Goal: Task Accomplishment & Management: Complete application form

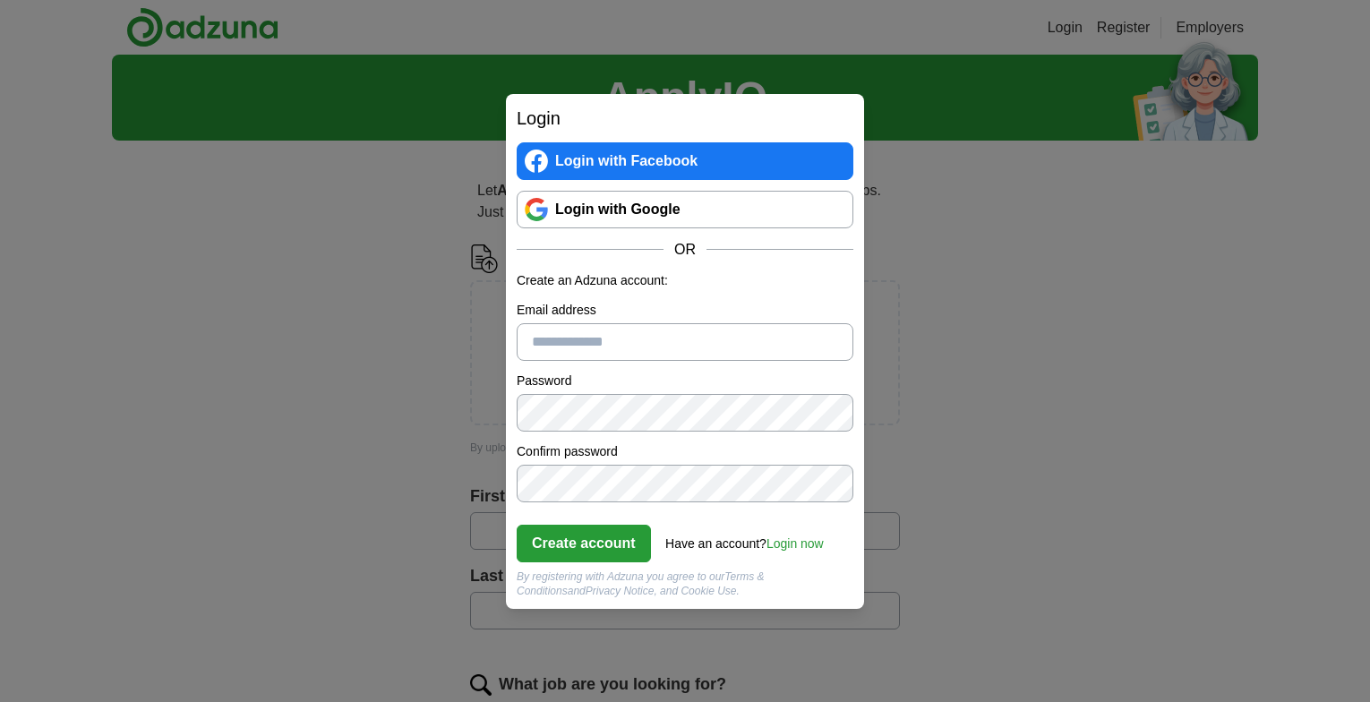
click at [537, 330] on input "Email address" at bounding box center [685, 342] width 337 height 38
type input "**********"
click at [575, 531] on button "Create account" at bounding box center [584, 544] width 134 height 38
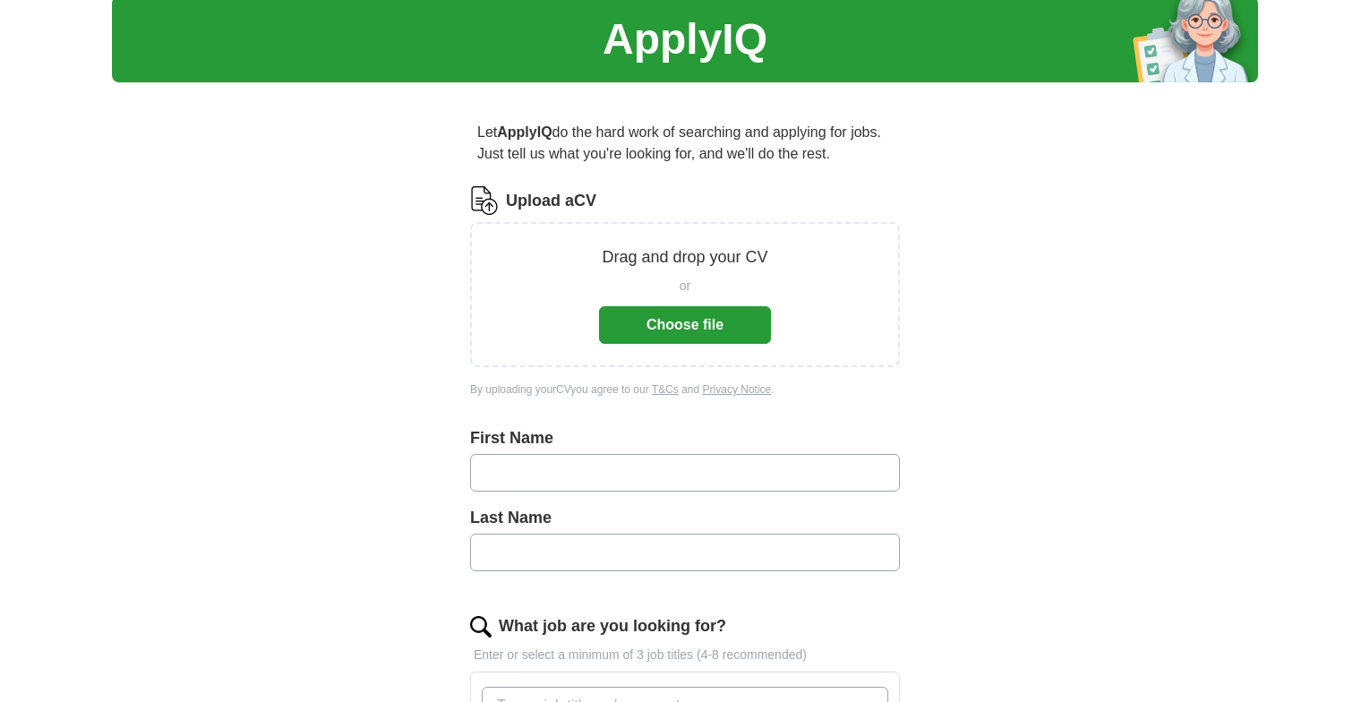
scroll to position [90, 0]
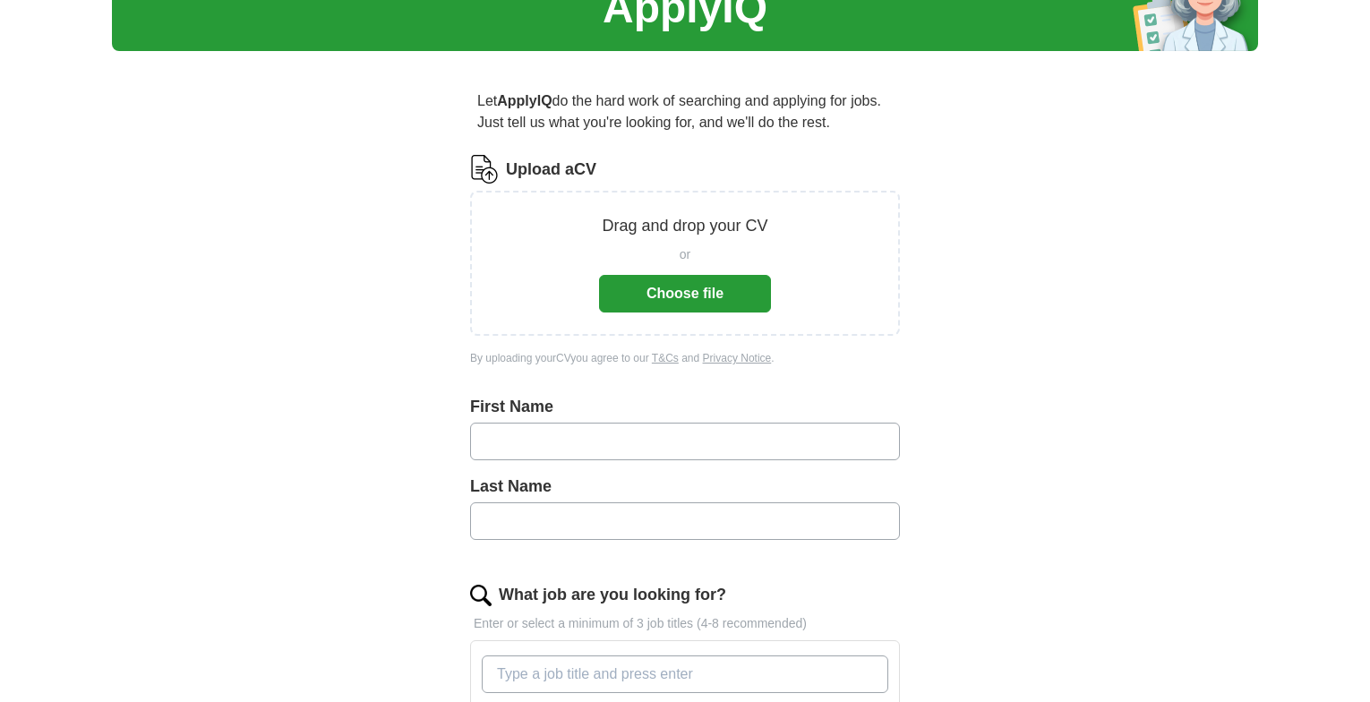
click at [504, 433] on input "text" at bounding box center [685, 442] width 430 height 38
type input "*****"
click at [485, 510] on input "text" at bounding box center [685, 521] width 430 height 38
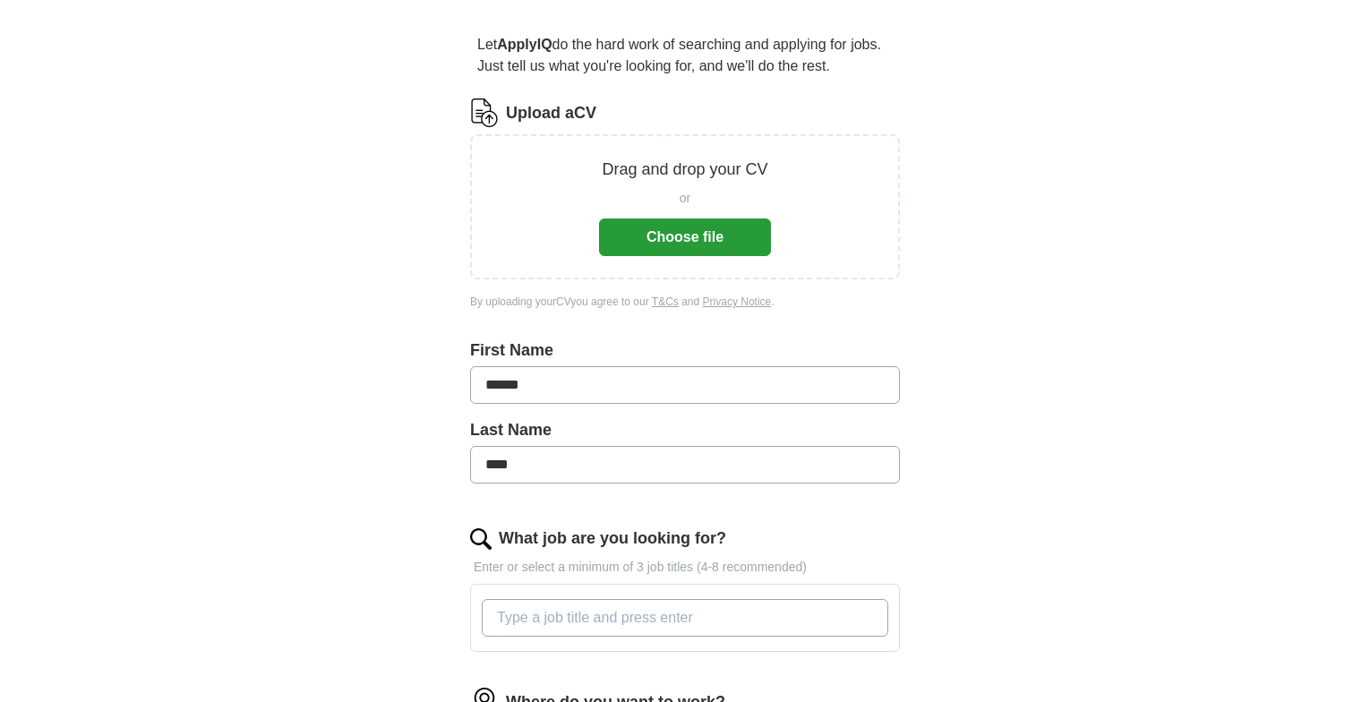
scroll to position [269, 0]
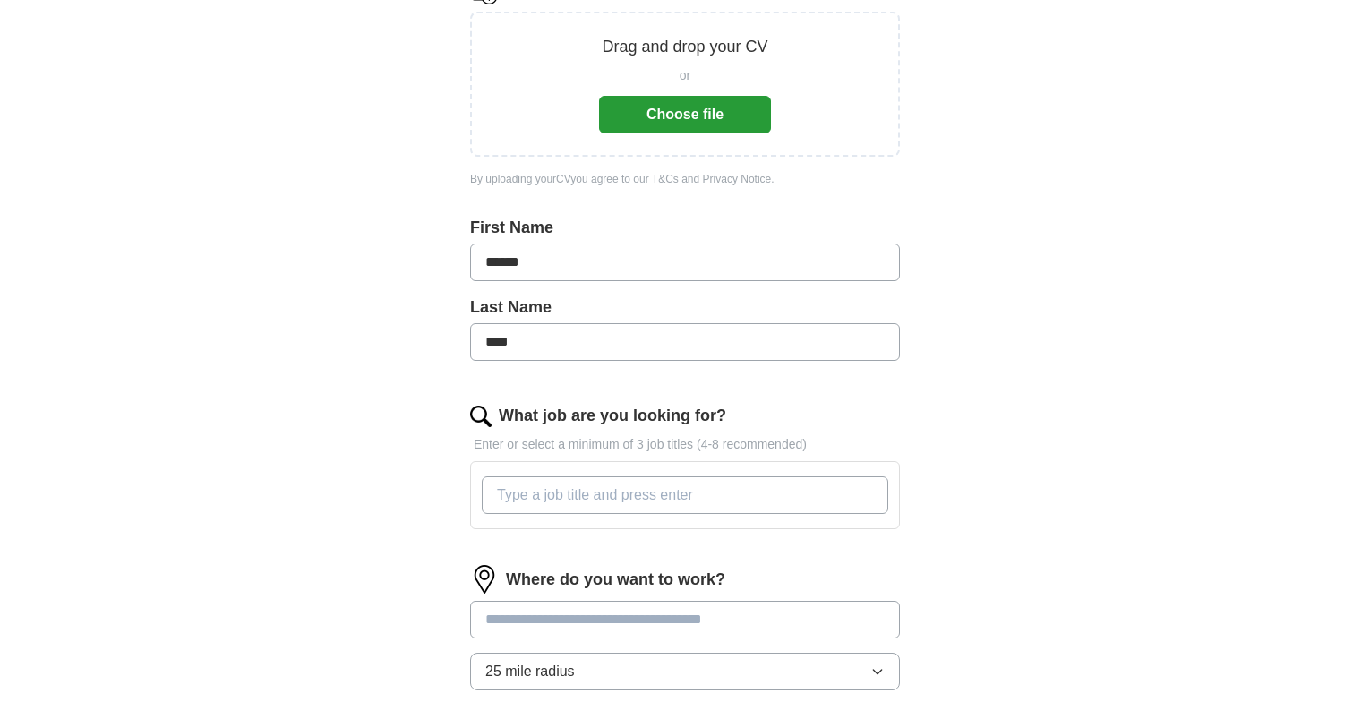
type input "****"
click at [499, 494] on input "What job are you looking for?" at bounding box center [685, 495] width 407 height 38
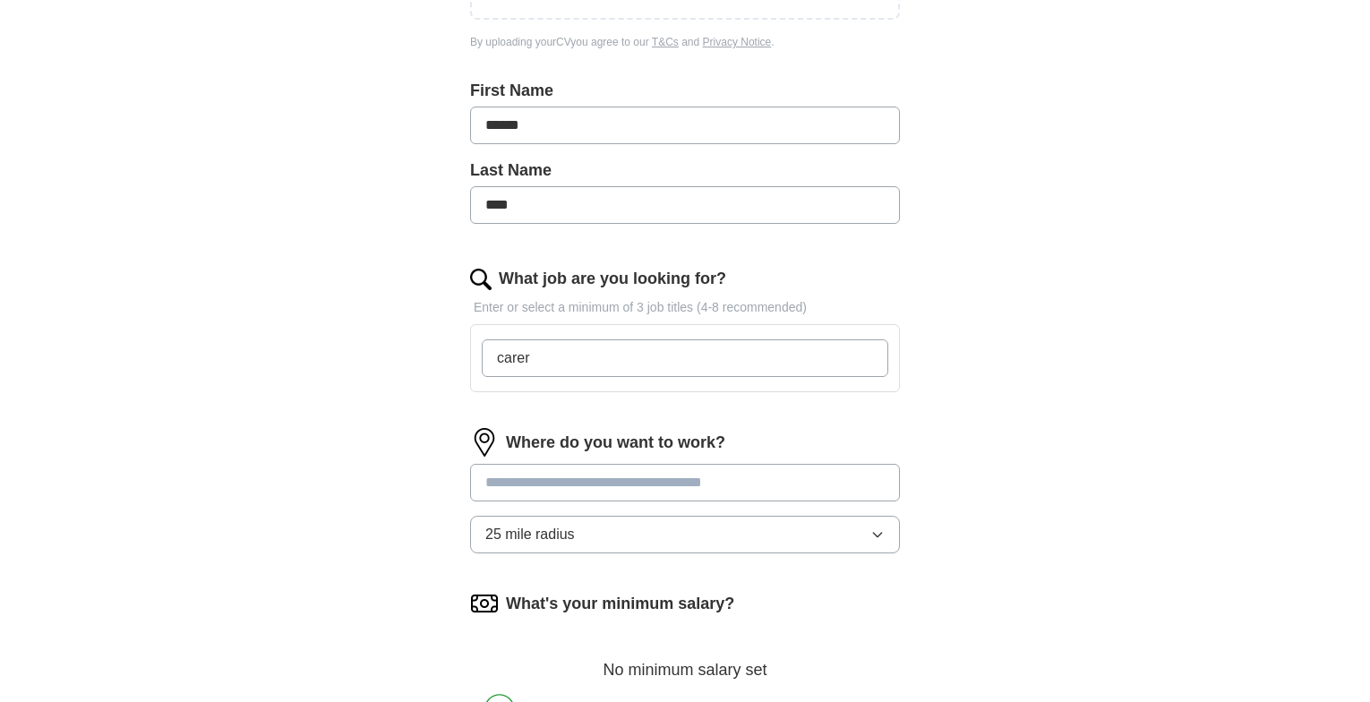
scroll to position [448, 0]
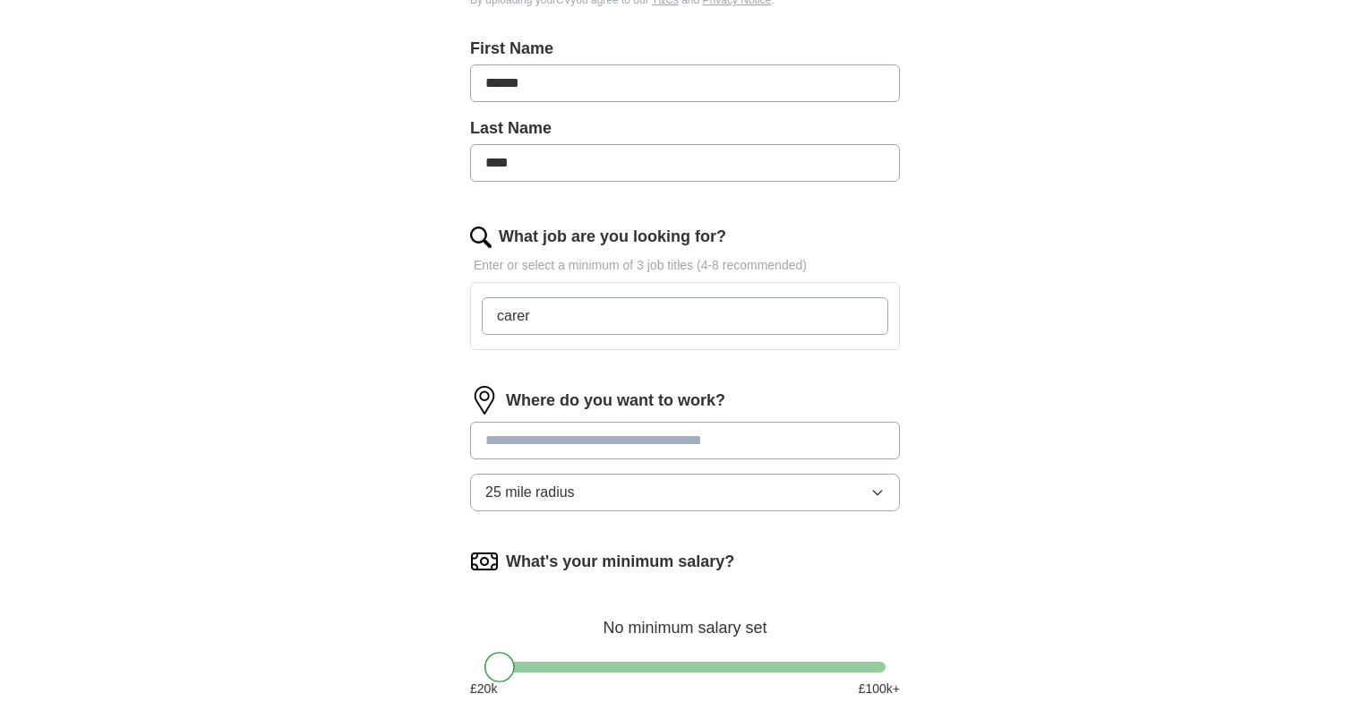
type input "carer"
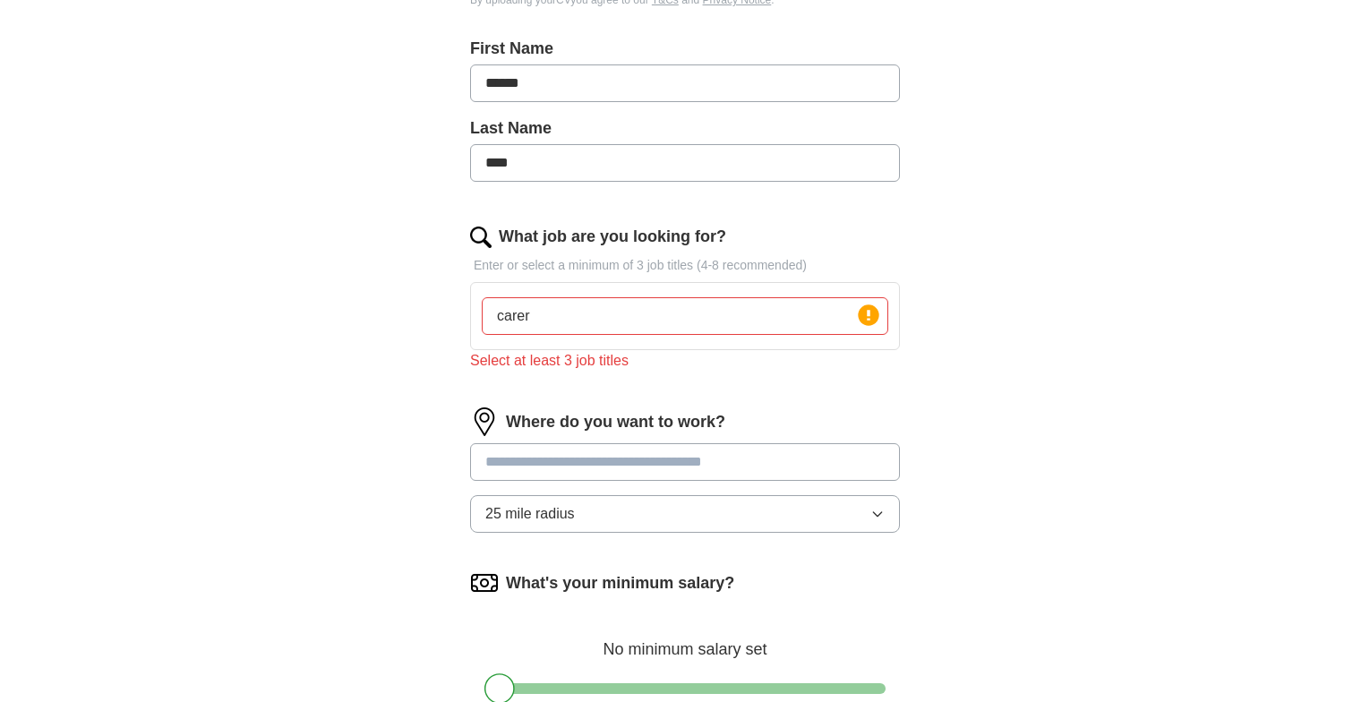
click at [495, 438] on div "Where do you want to work? 25 mile radius" at bounding box center [685, 478] width 430 height 140
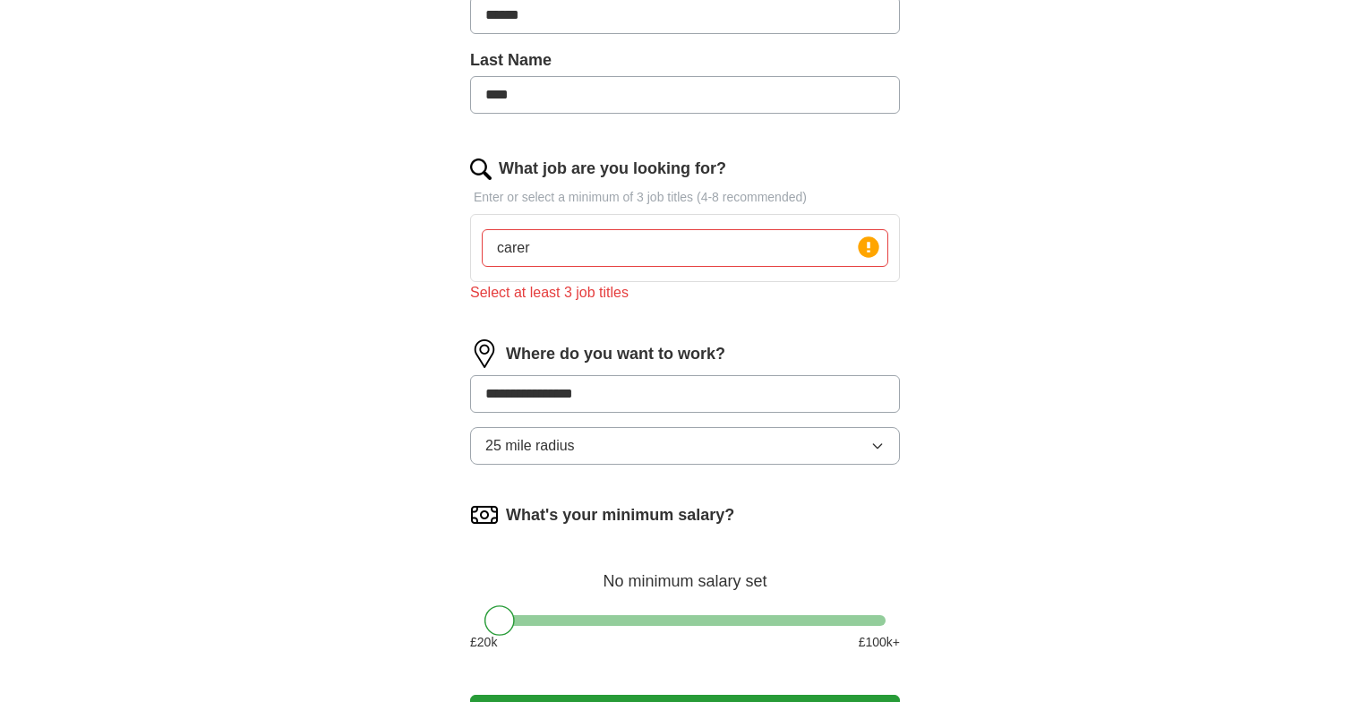
scroll to position [627, 0]
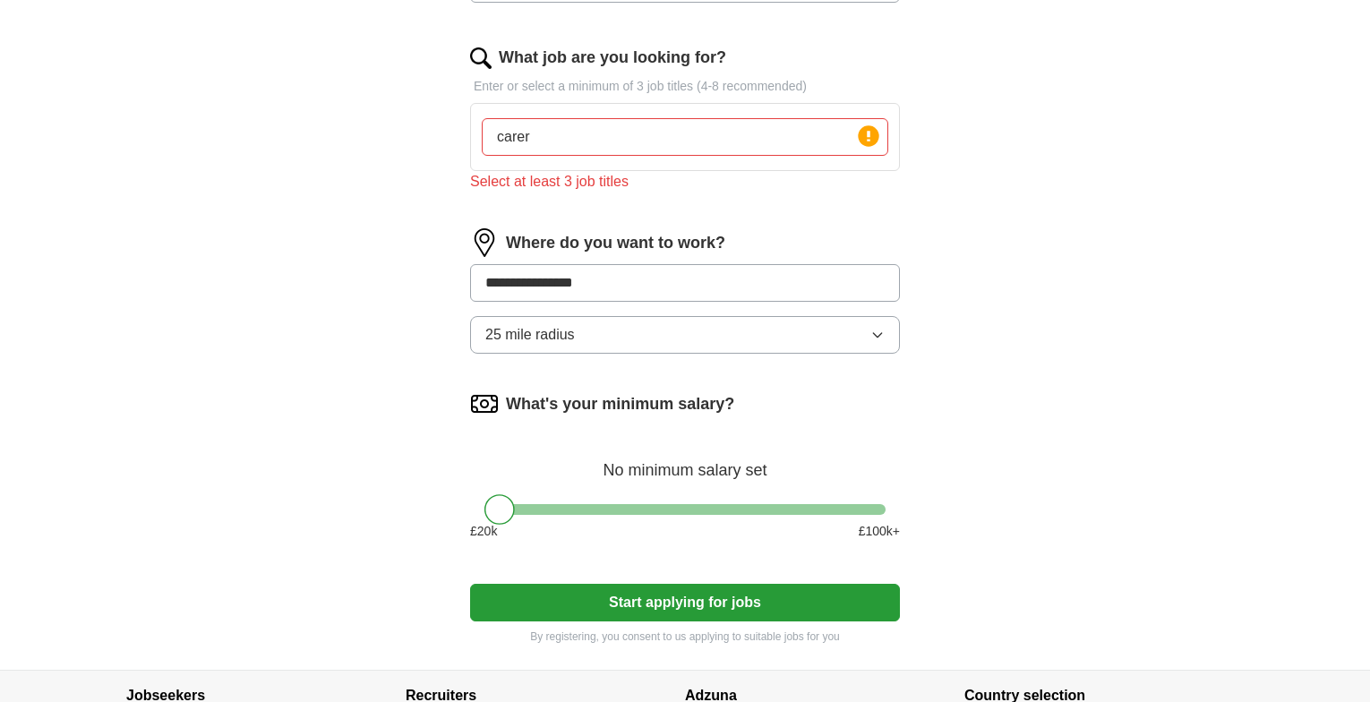
click at [504, 502] on div "What's your minimum salary? No minimum salary set £ 20 k £ 100 k+" at bounding box center [685, 473] width 430 height 166
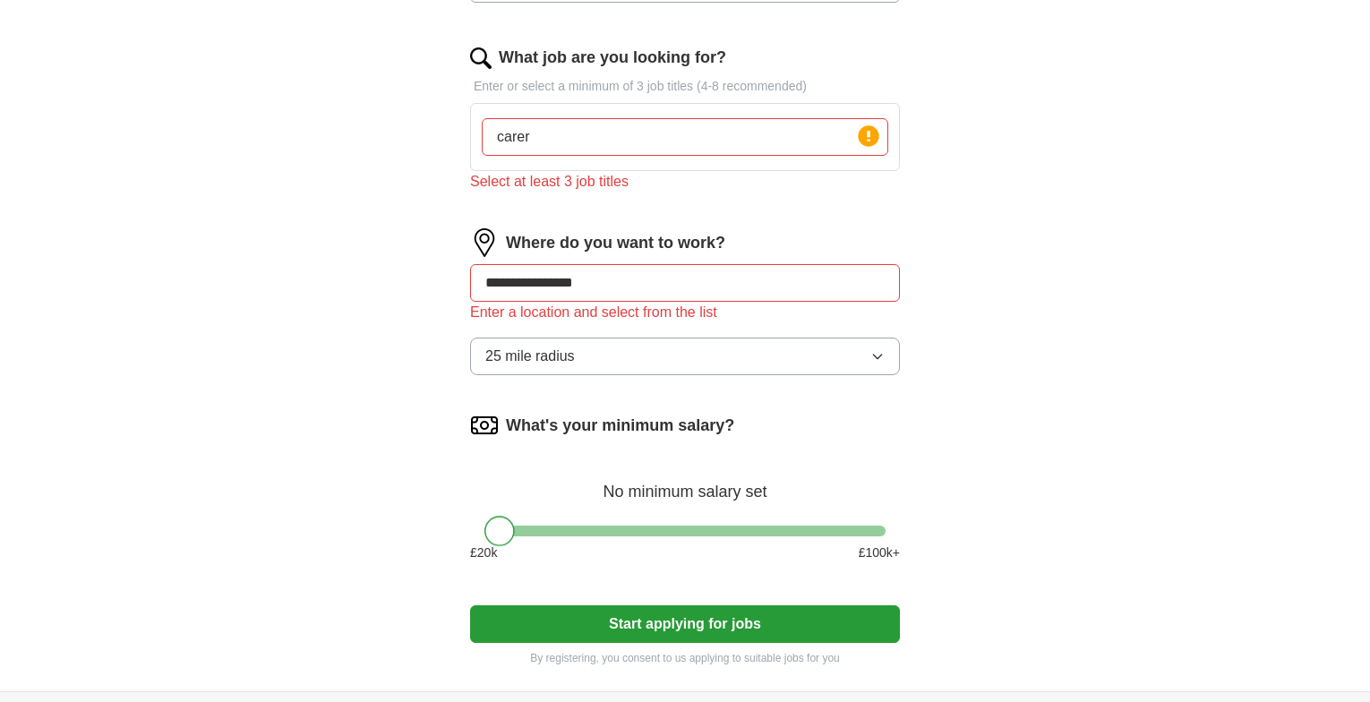
click at [605, 628] on button "Start applying for jobs" at bounding box center [685, 624] width 430 height 38
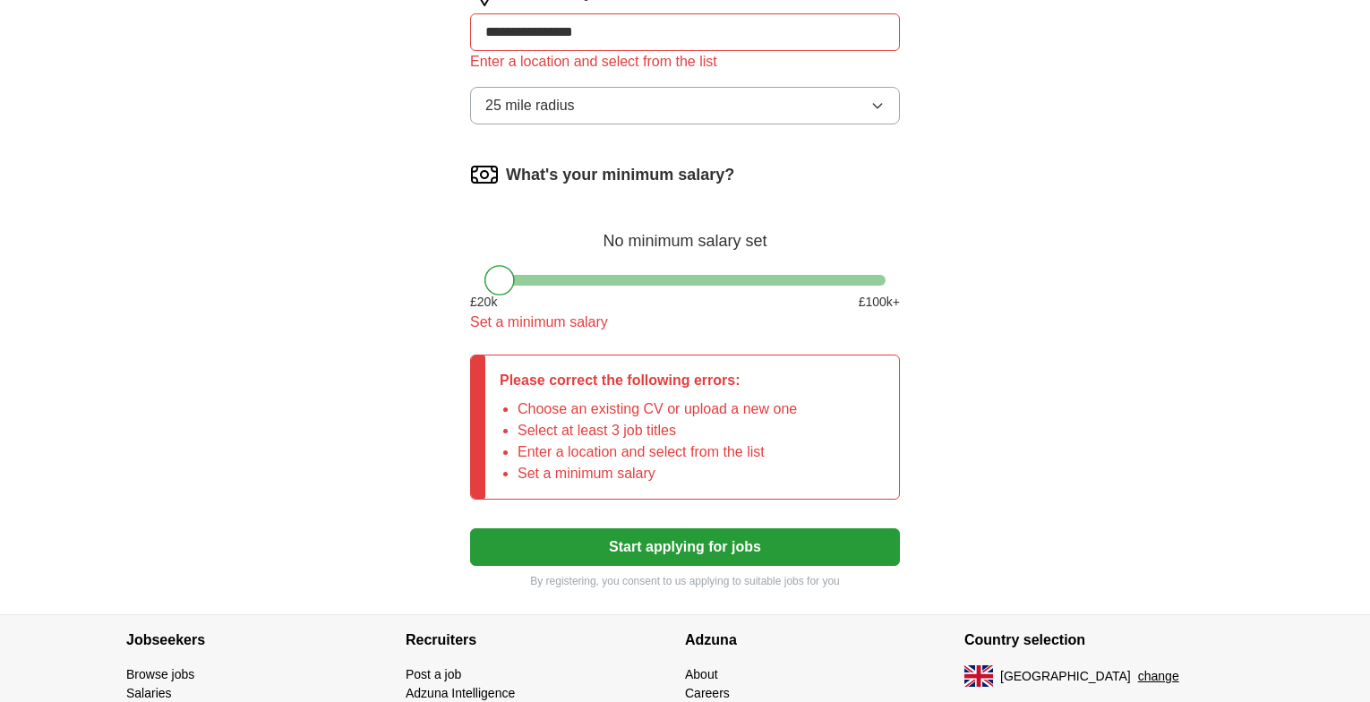
scroll to position [1007, 0]
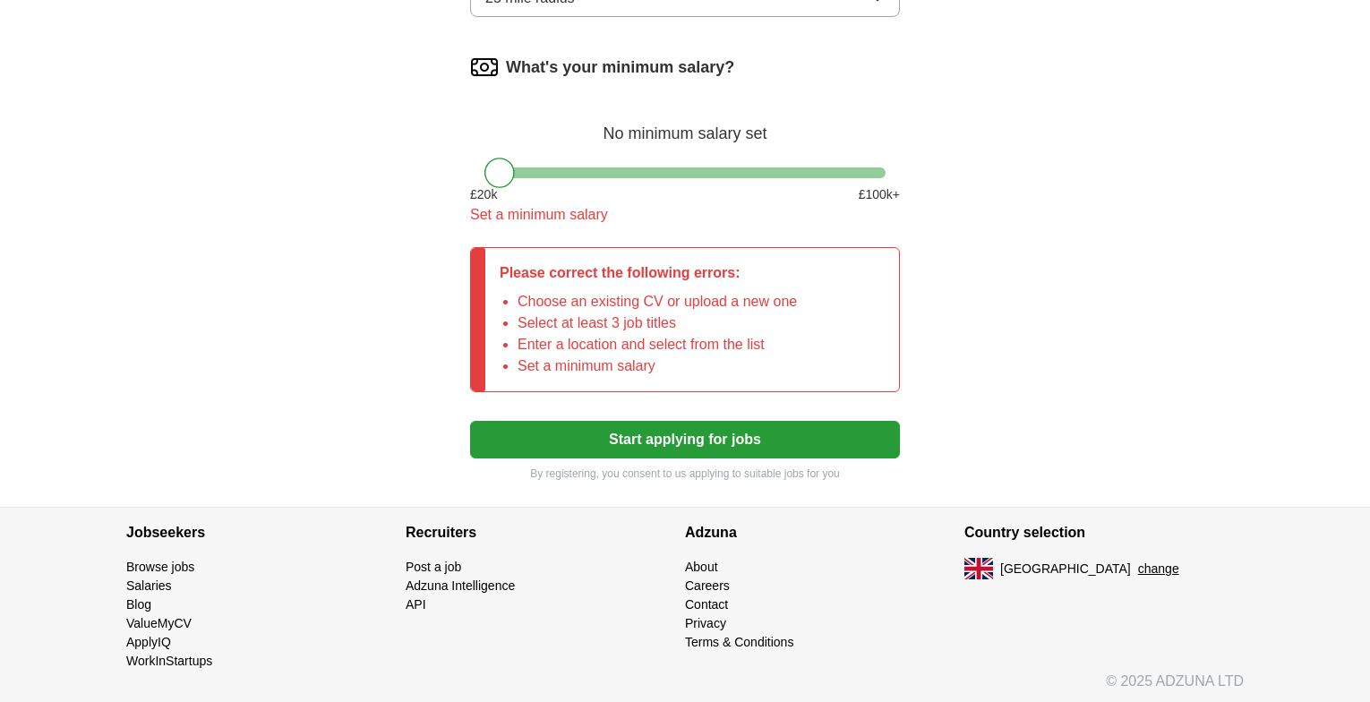
click at [728, 445] on button "Start applying for jobs" at bounding box center [685, 440] width 430 height 38
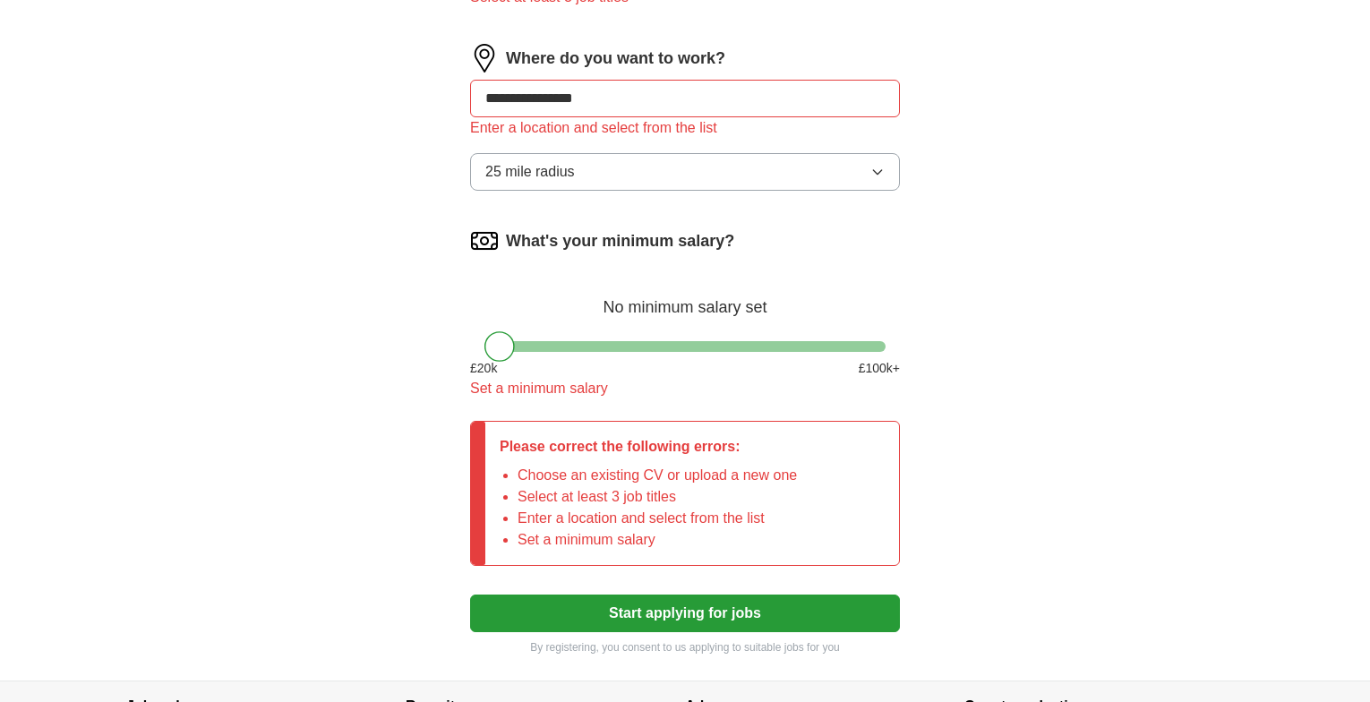
scroll to position [828, 0]
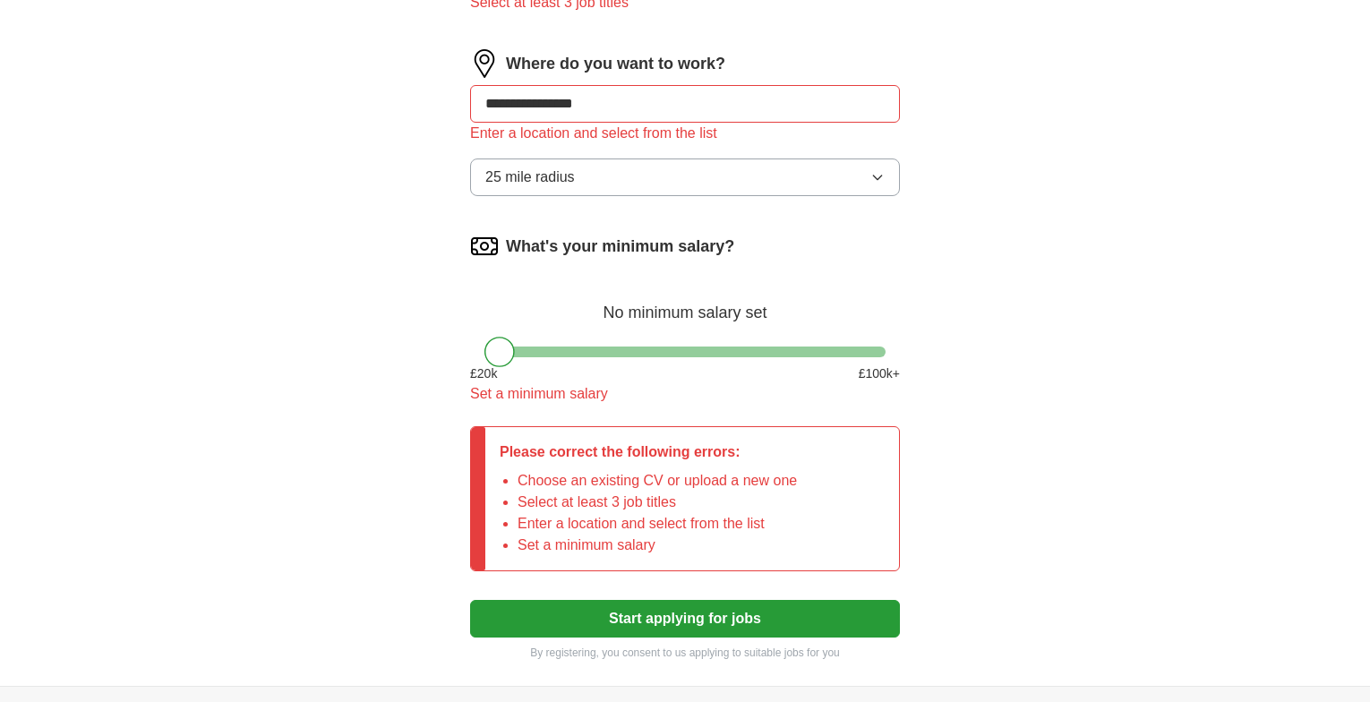
click at [884, 112] on input "**********" at bounding box center [685, 104] width 430 height 38
type input "********"
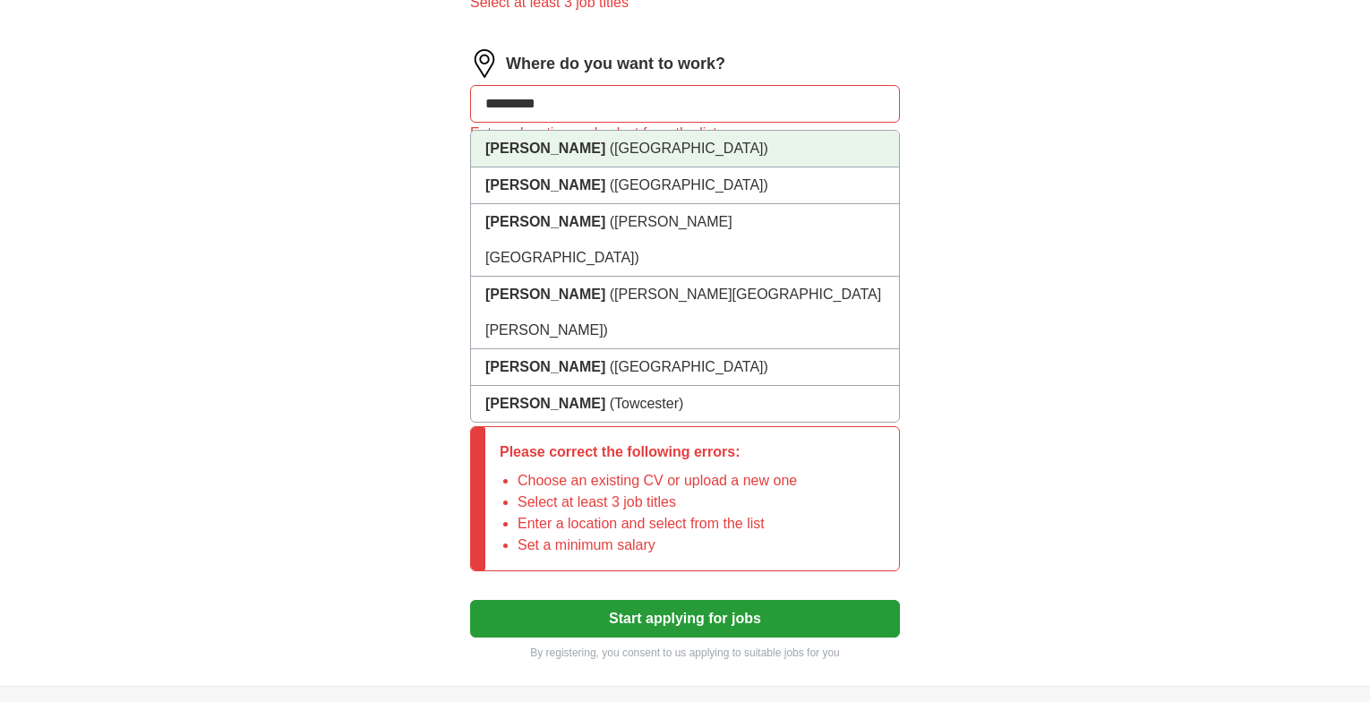
click at [776, 158] on li "[PERSON_NAME] ([GEOGRAPHIC_DATA])" at bounding box center [685, 149] width 428 height 37
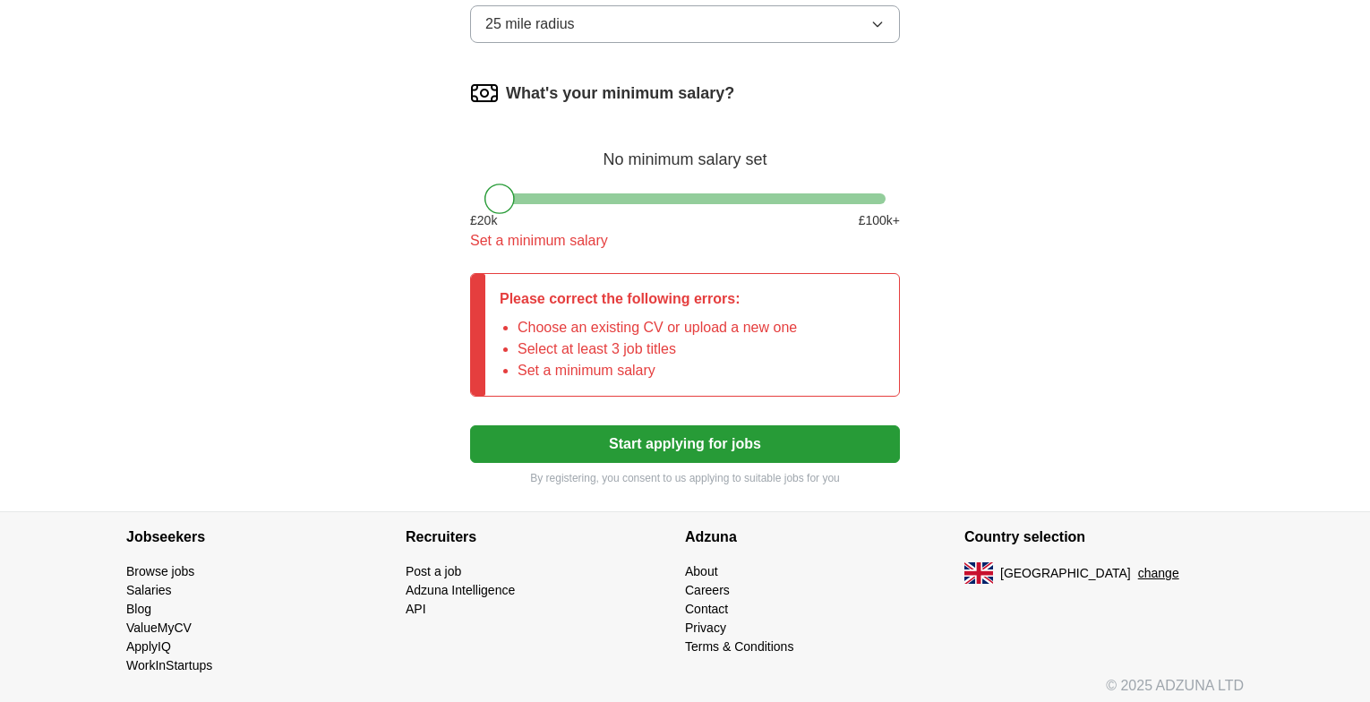
scroll to position [982, 0]
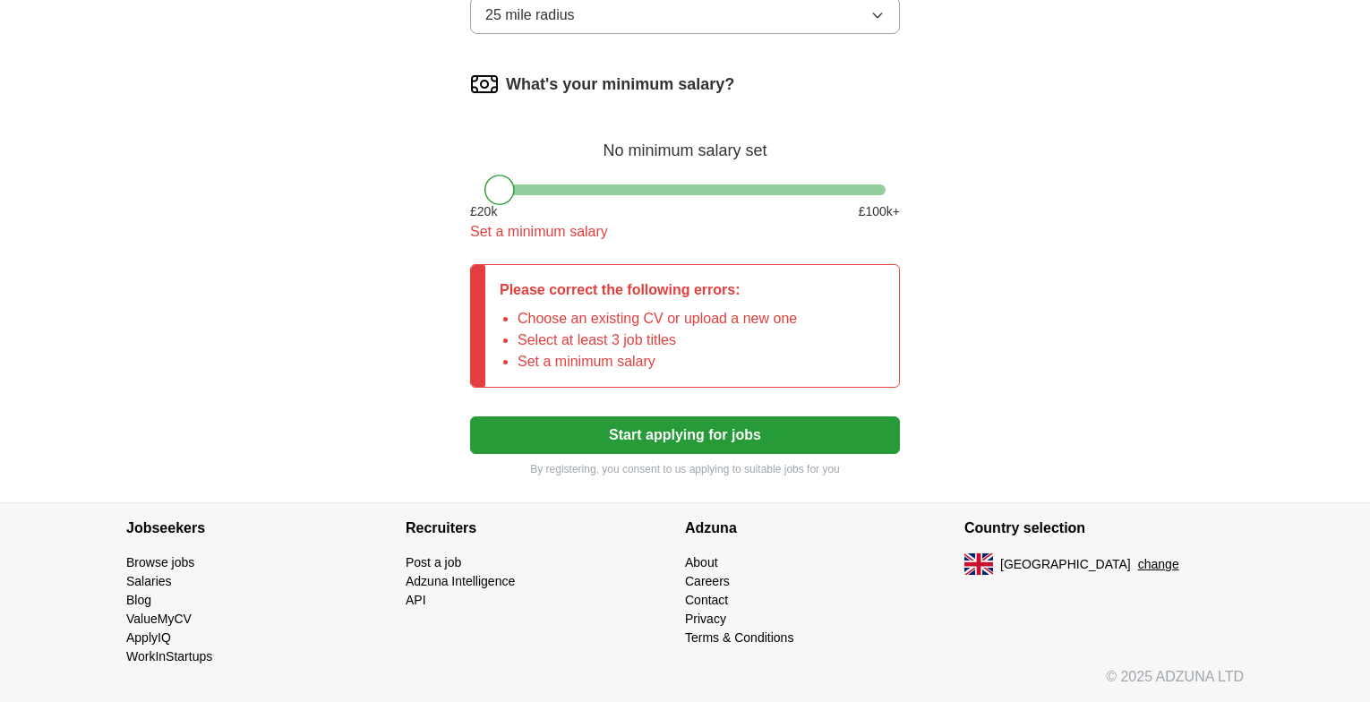
click at [658, 438] on button "Start applying for jobs" at bounding box center [685, 435] width 430 height 38
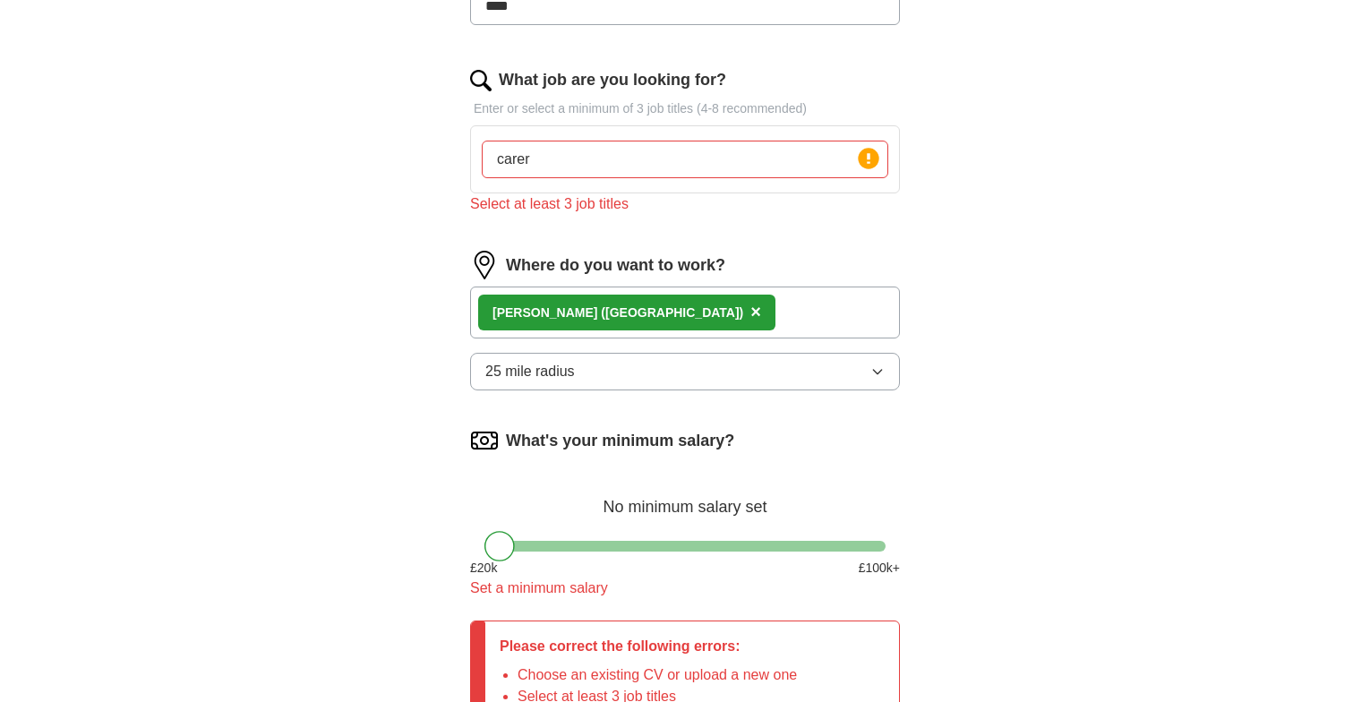
scroll to position [624, 0]
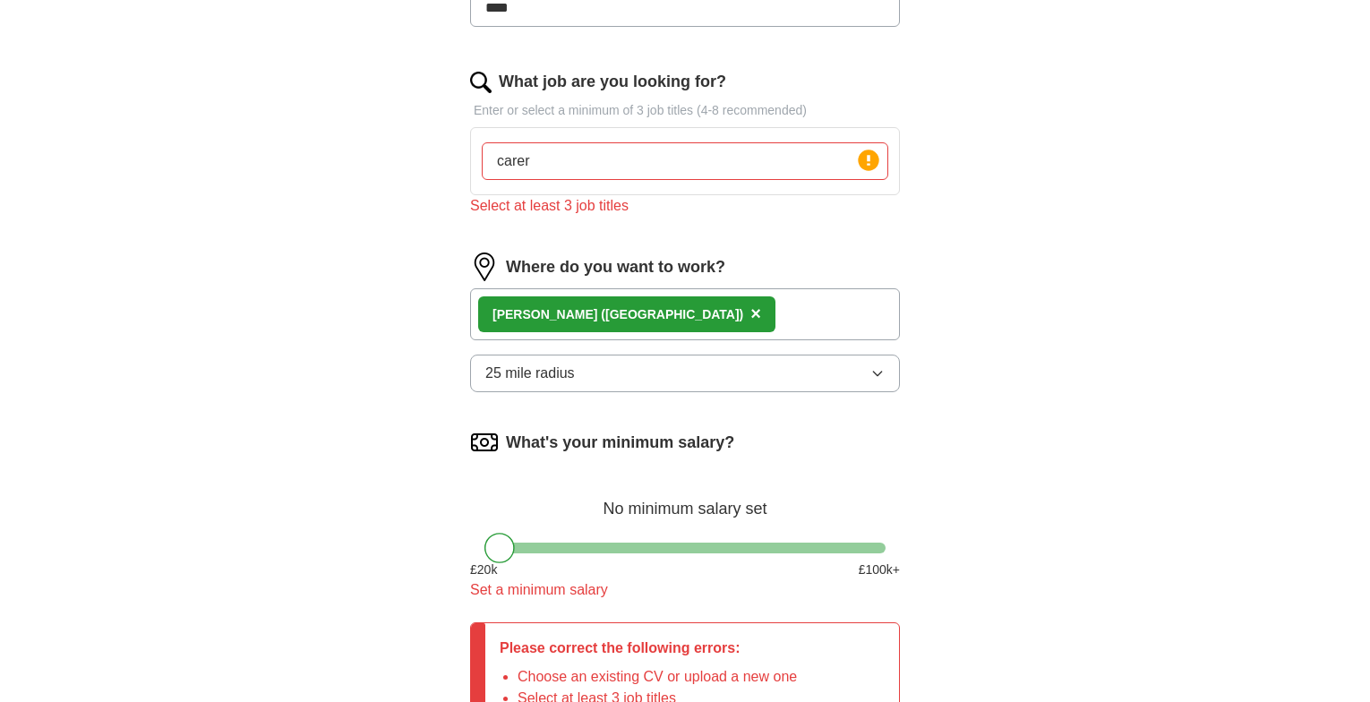
click at [542, 171] on input "carer" at bounding box center [685, 161] width 407 height 38
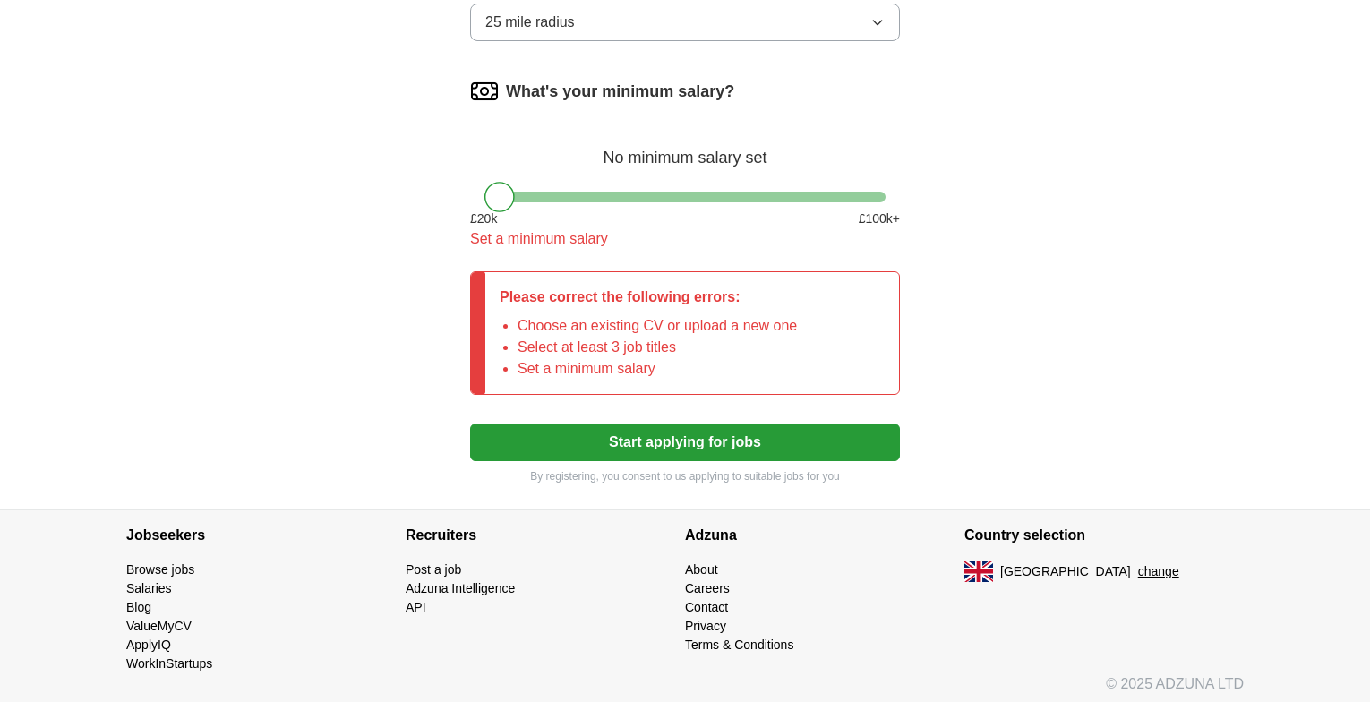
scroll to position [982, 0]
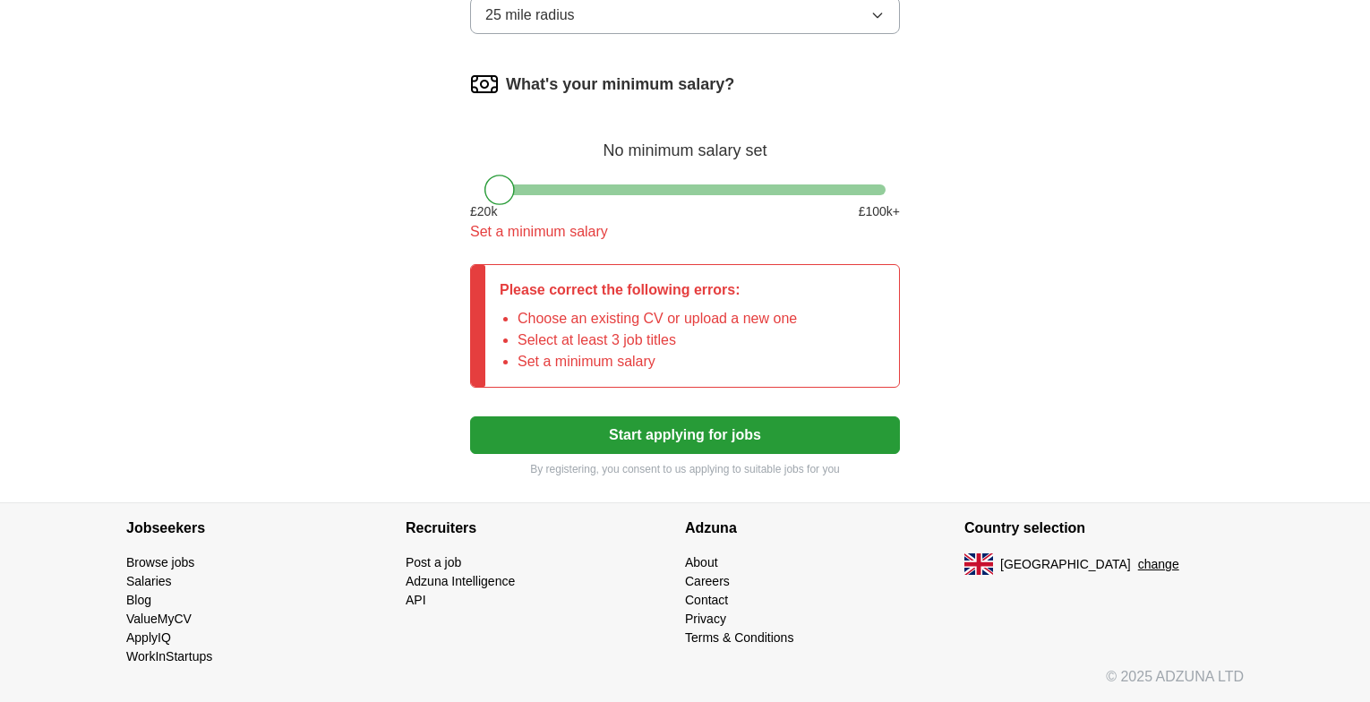
type input "carer,with anaimals catering"
click at [672, 429] on button "Start applying for jobs" at bounding box center [685, 435] width 430 height 38
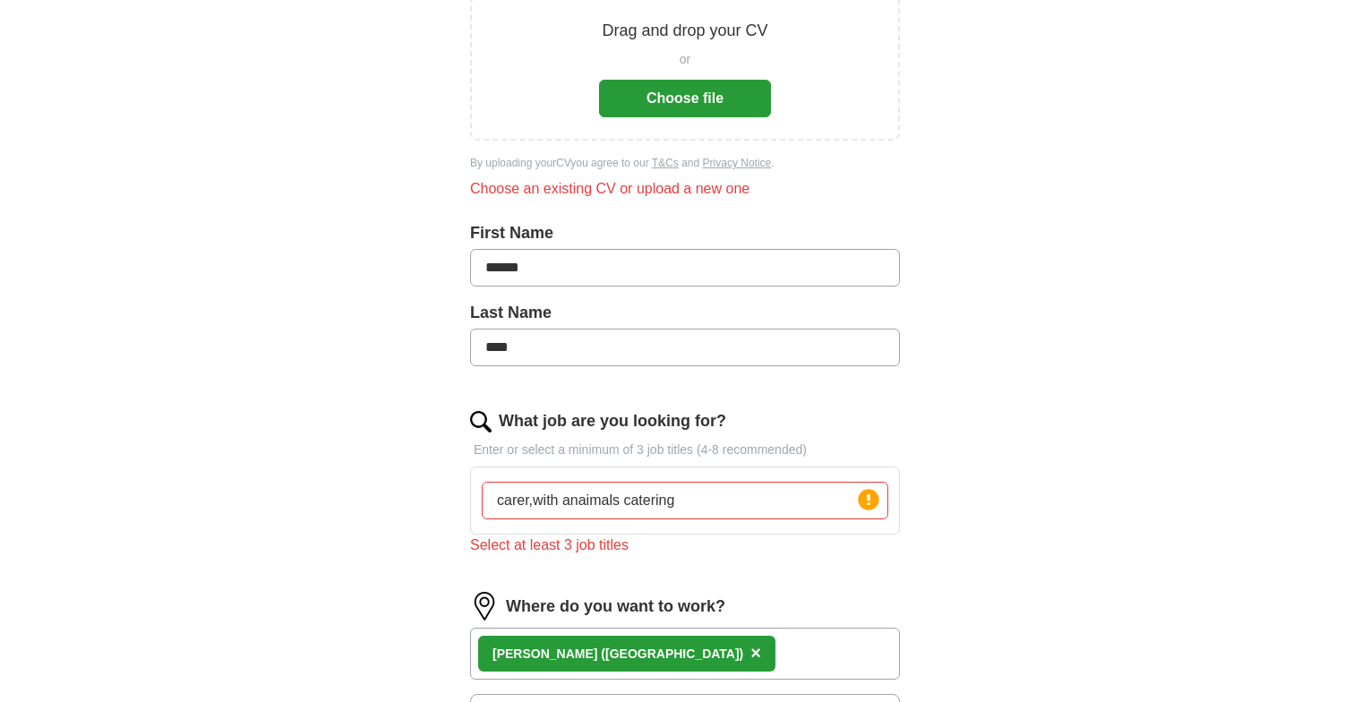
scroll to position [176, 0]
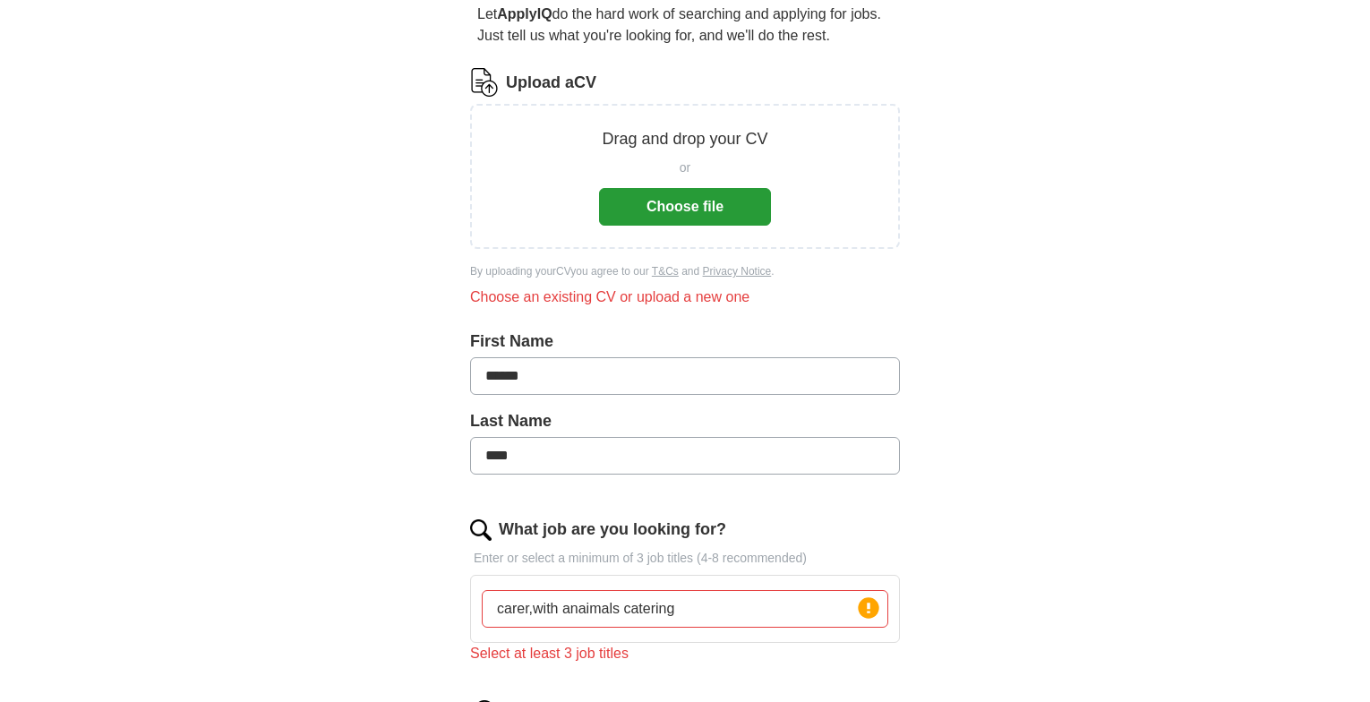
click at [716, 197] on button "Choose file" at bounding box center [685, 207] width 172 height 38
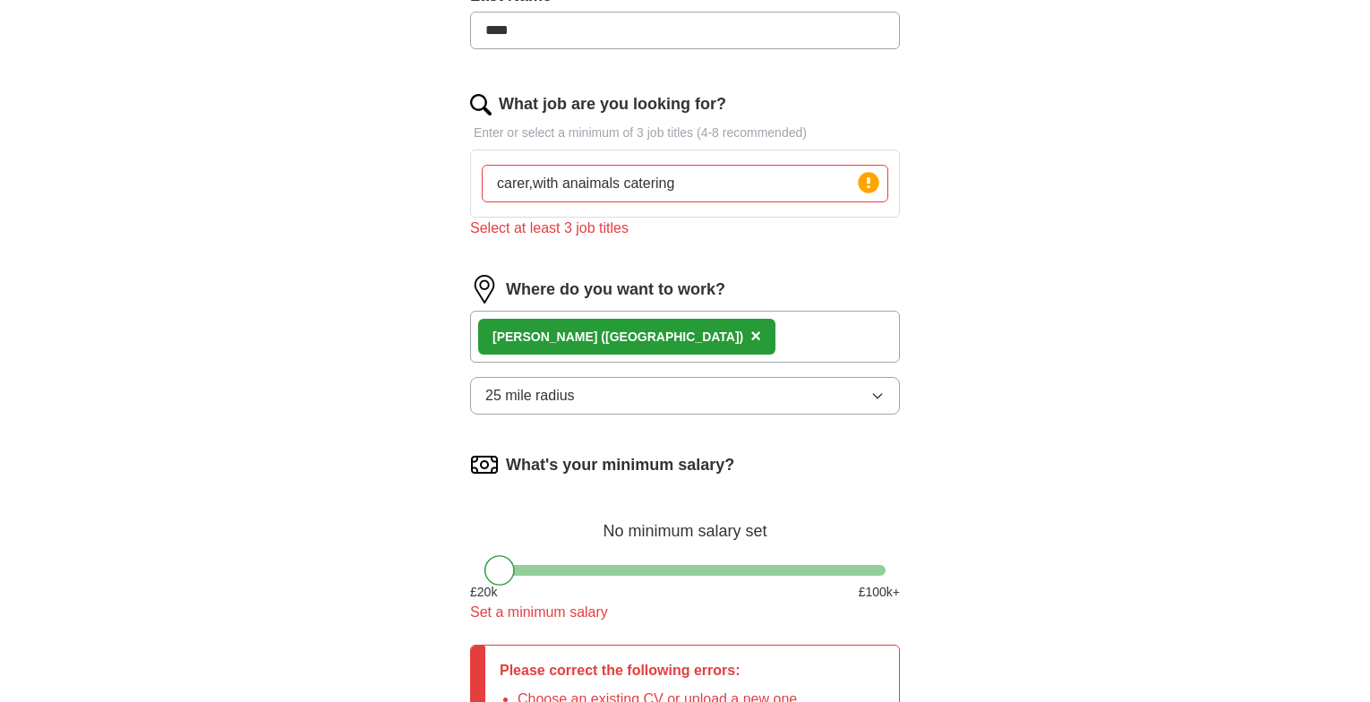
scroll to position [714, 0]
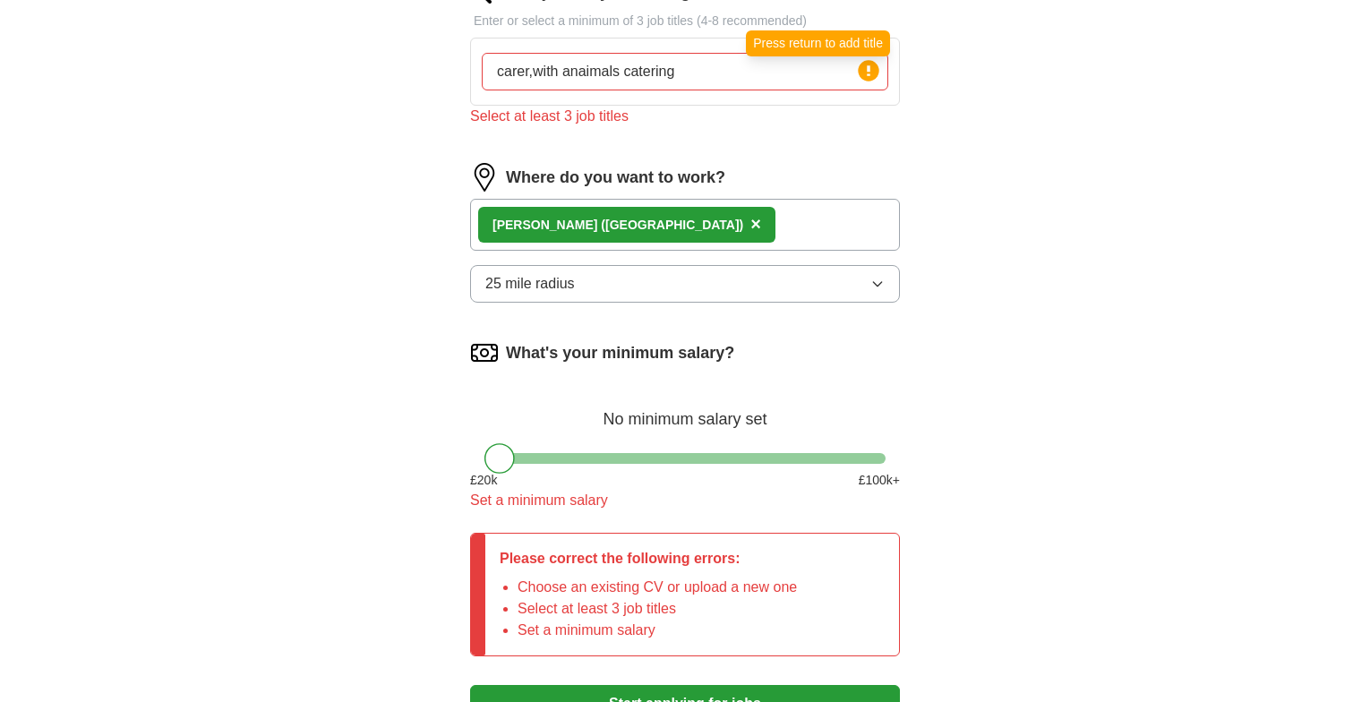
click at [867, 73] on circle at bounding box center [868, 70] width 21 height 21
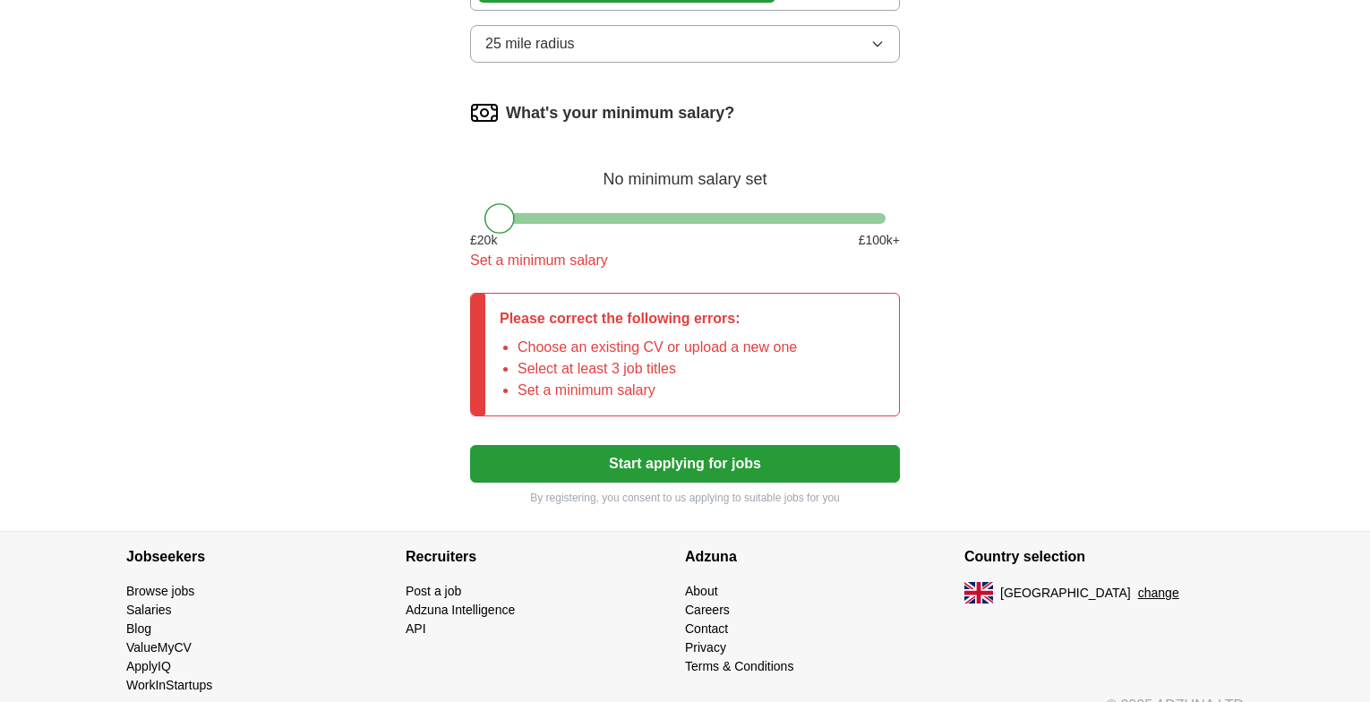
scroll to position [982, 0]
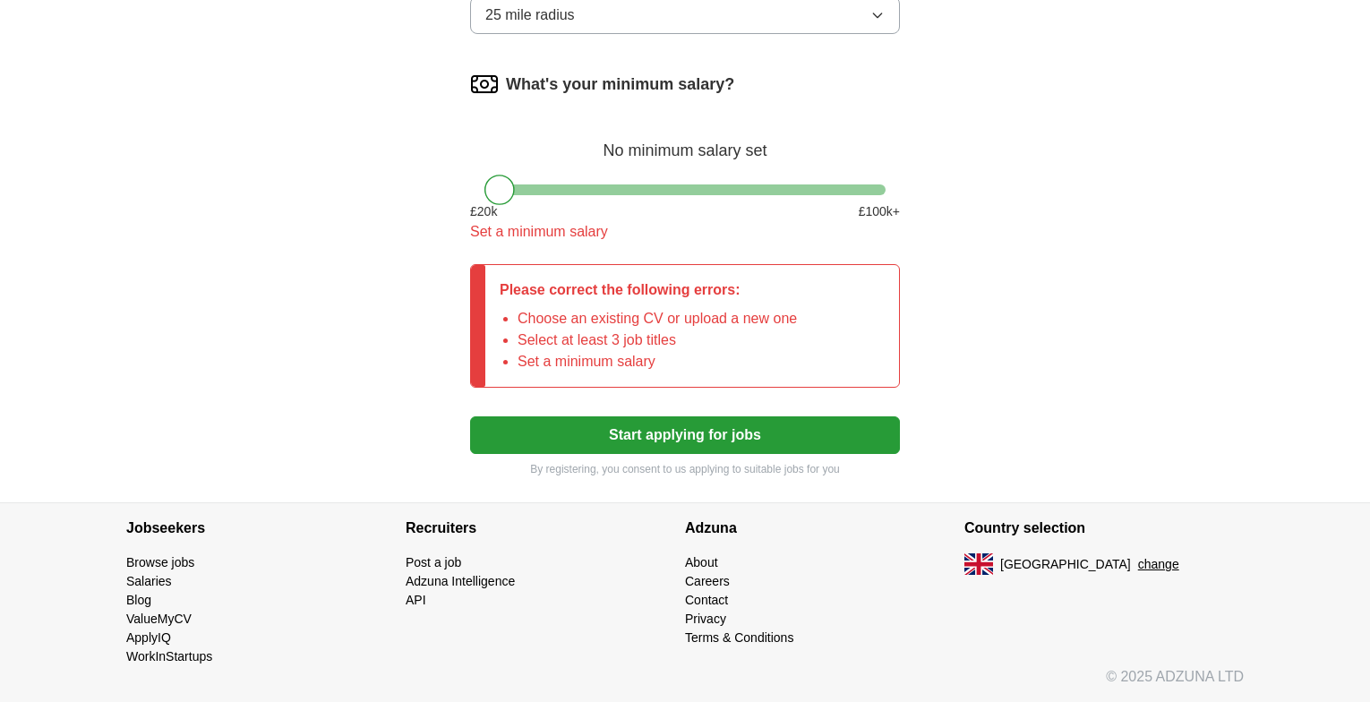
click at [680, 432] on button "Start applying for jobs" at bounding box center [685, 435] width 430 height 38
